Goal: Information Seeking & Learning: Learn about a topic

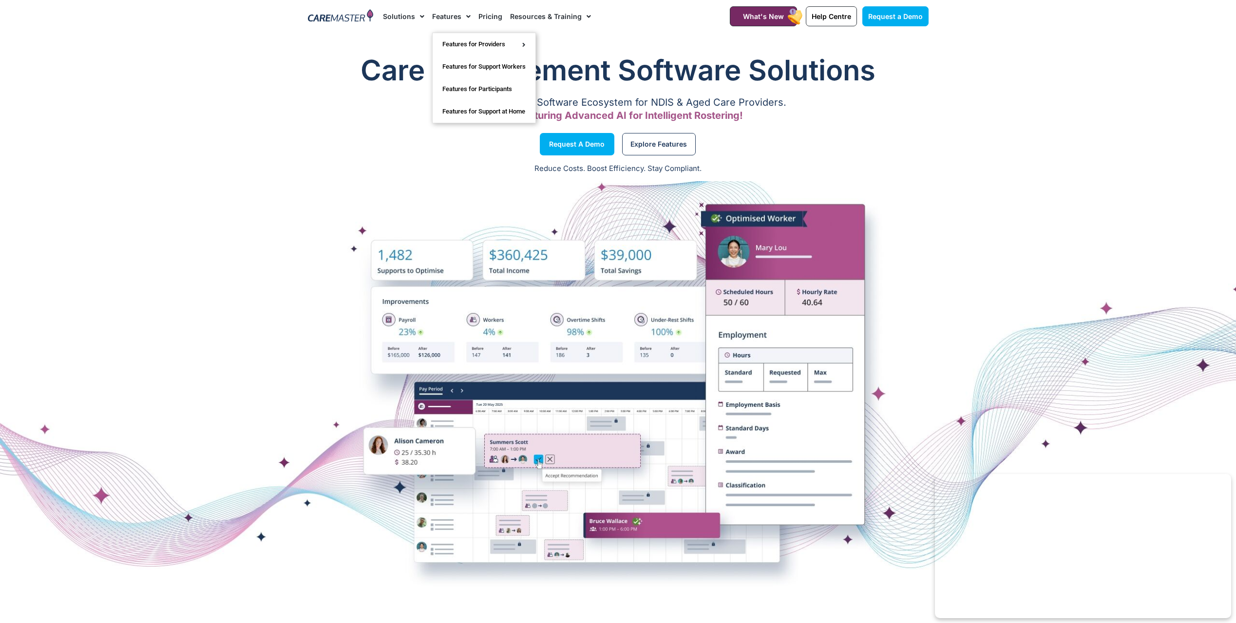
click at [436, 14] on link "Features" at bounding box center [451, 16] width 38 height 33
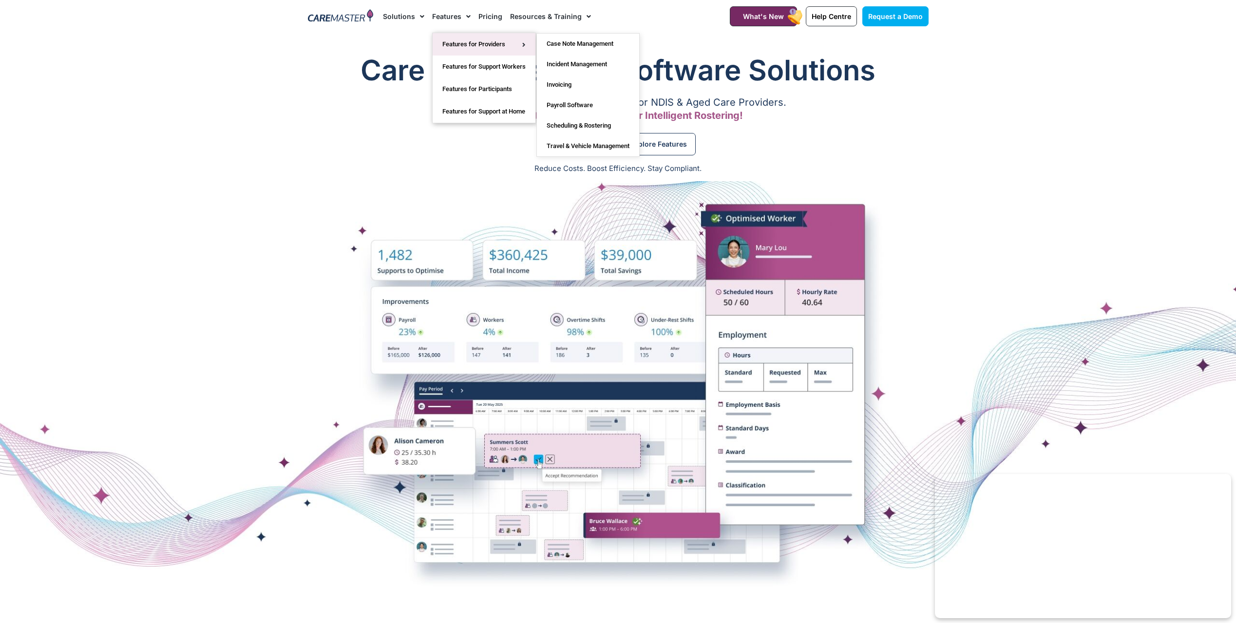
click at [448, 41] on link "Features for Providers" at bounding box center [484, 44] width 103 height 22
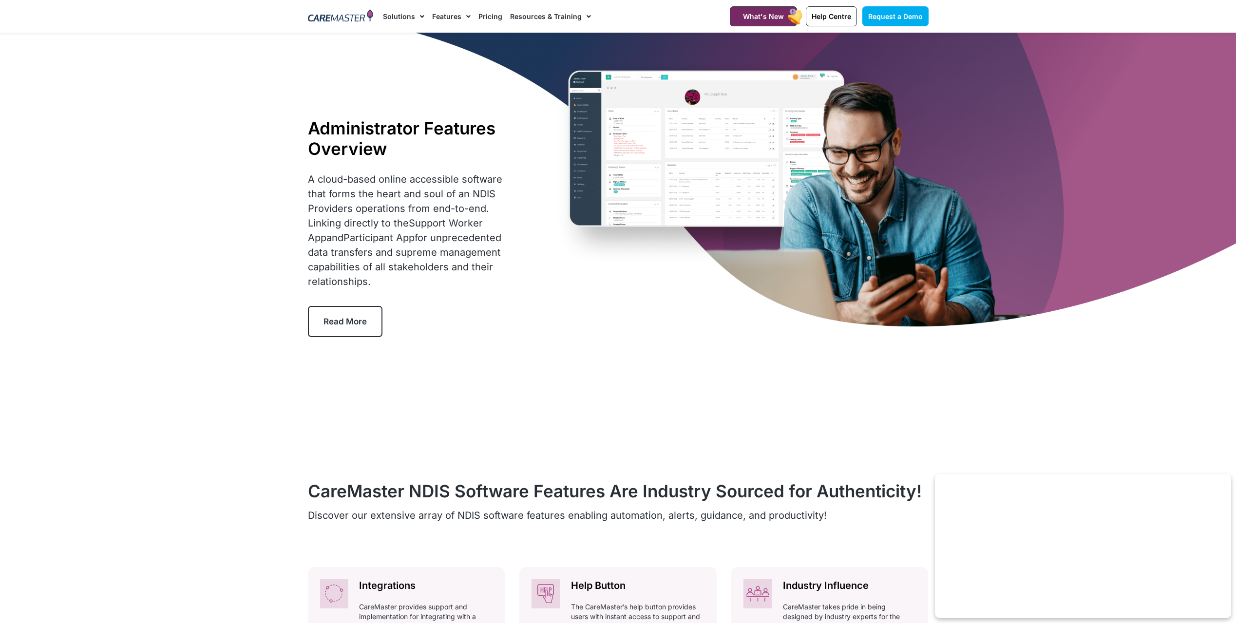
click at [491, 12] on link "Pricing" at bounding box center [490, 16] width 24 height 33
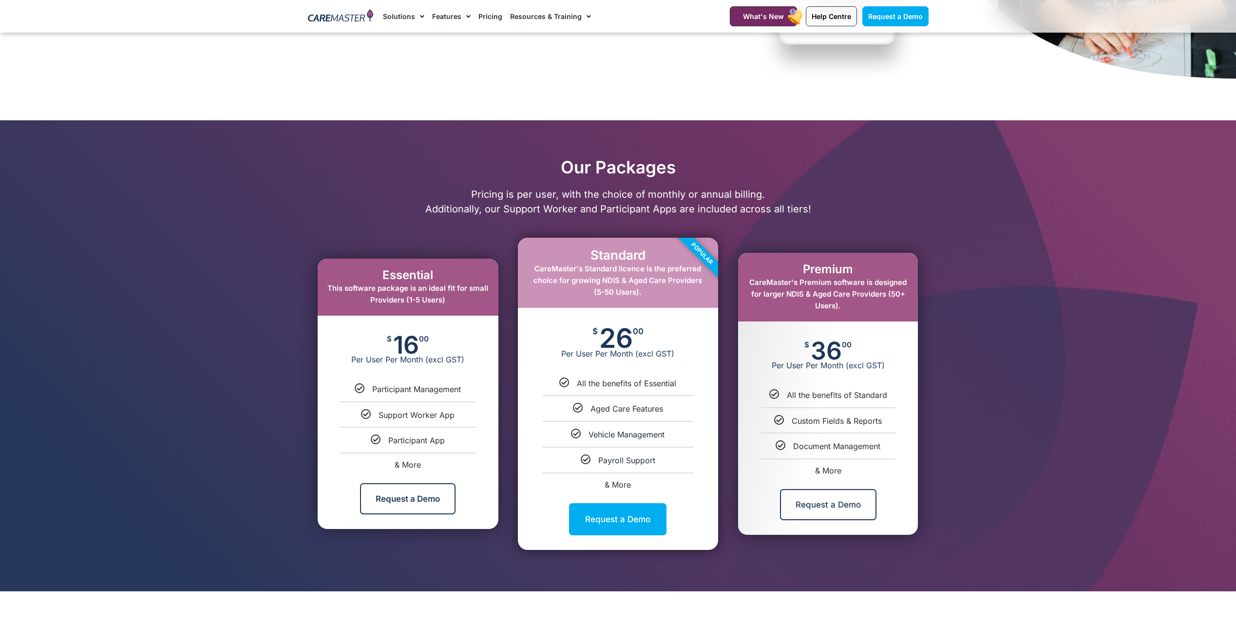
scroll to position [341, 0]
